Goal: Information Seeking & Learning: Learn about a topic

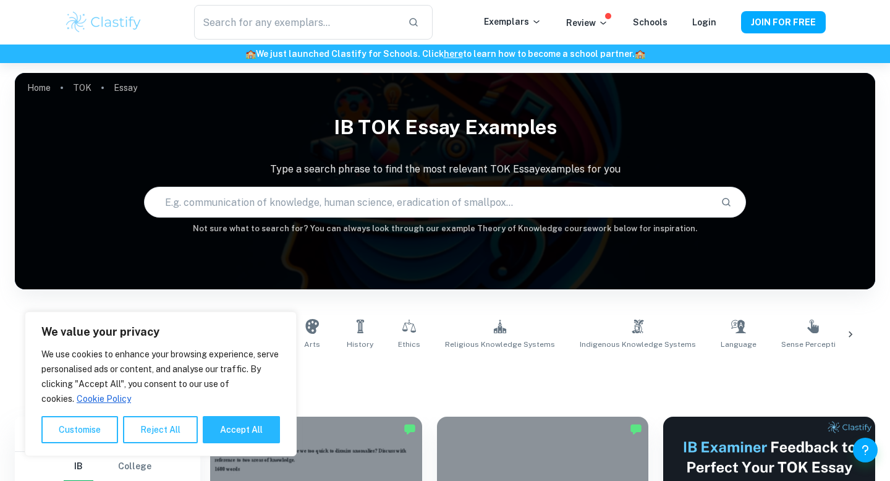
scroll to position [296, 0]
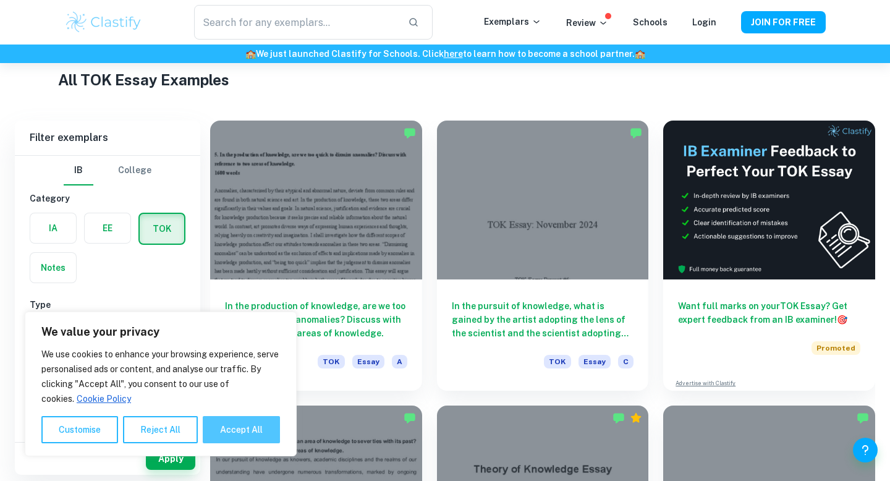
click at [224, 424] on button "Accept All" at bounding box center [241, 429] width 77 height 27
checkbox input "true"
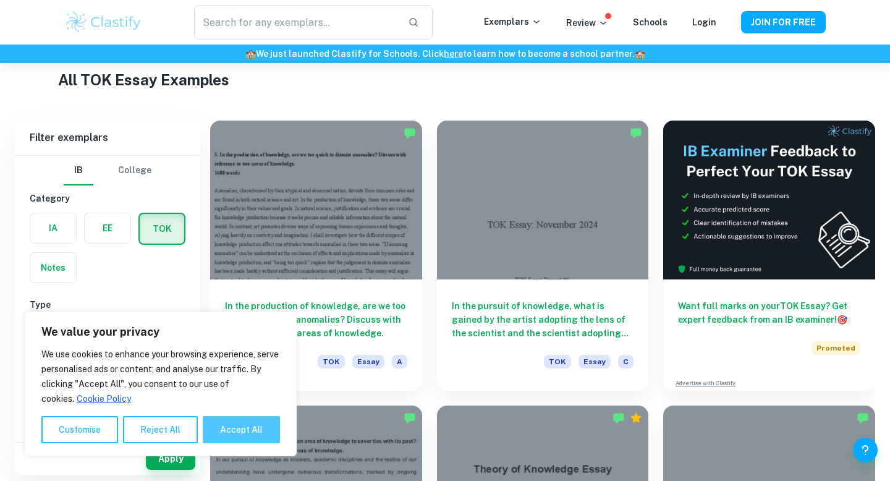
checkbox input "true"
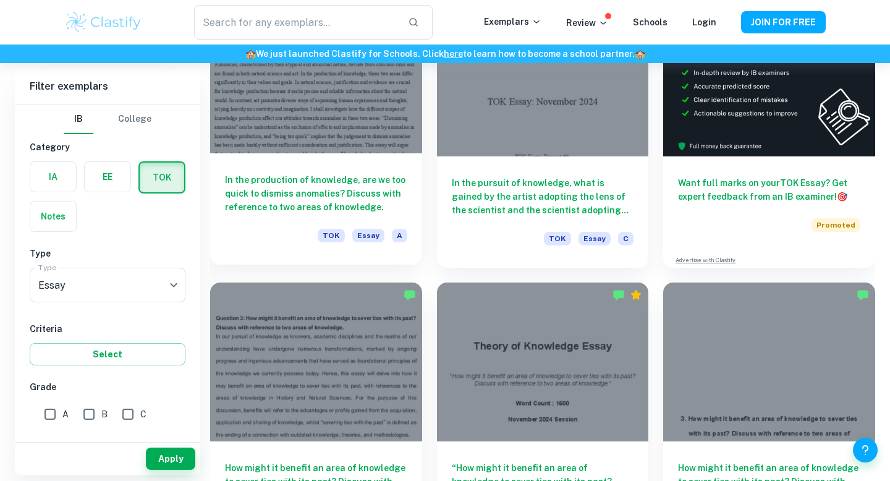
scroll to position [422, 0]
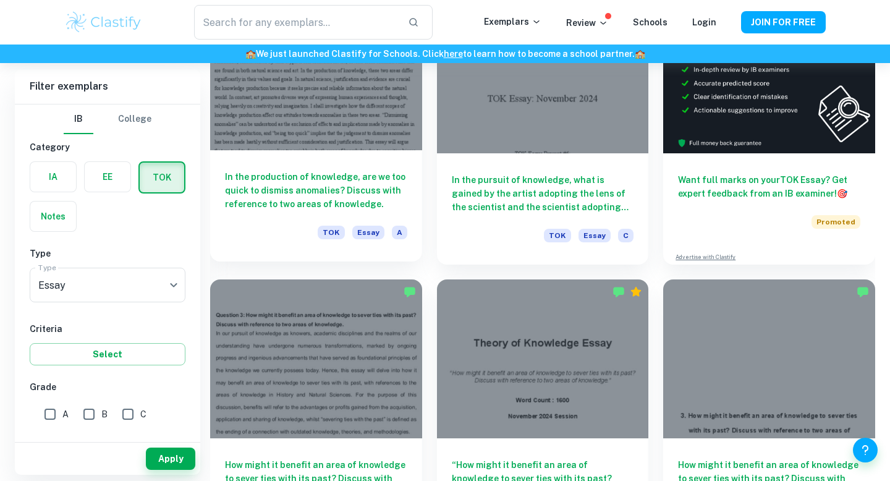
click at [305, 176] on h6 "In the production of knowledge, are we too quick to dismiss anomalies? Discuss …" at bounding box center [316, 190] width 182 height 41
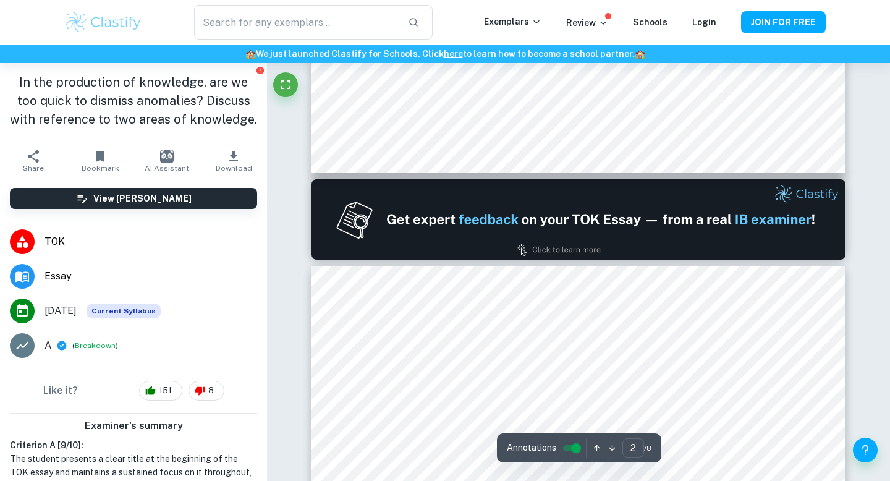
type input "1"
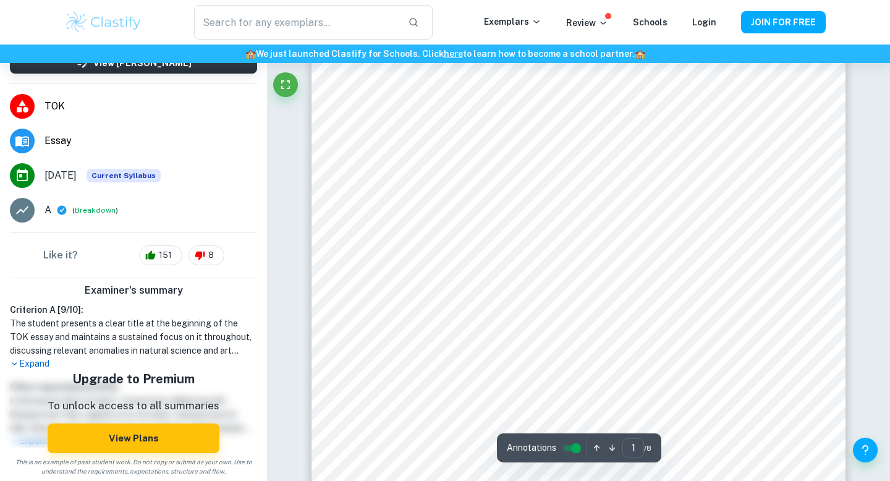
scroll to position [79, 0]
